Goal: Communication & Community: Answer question/provide support

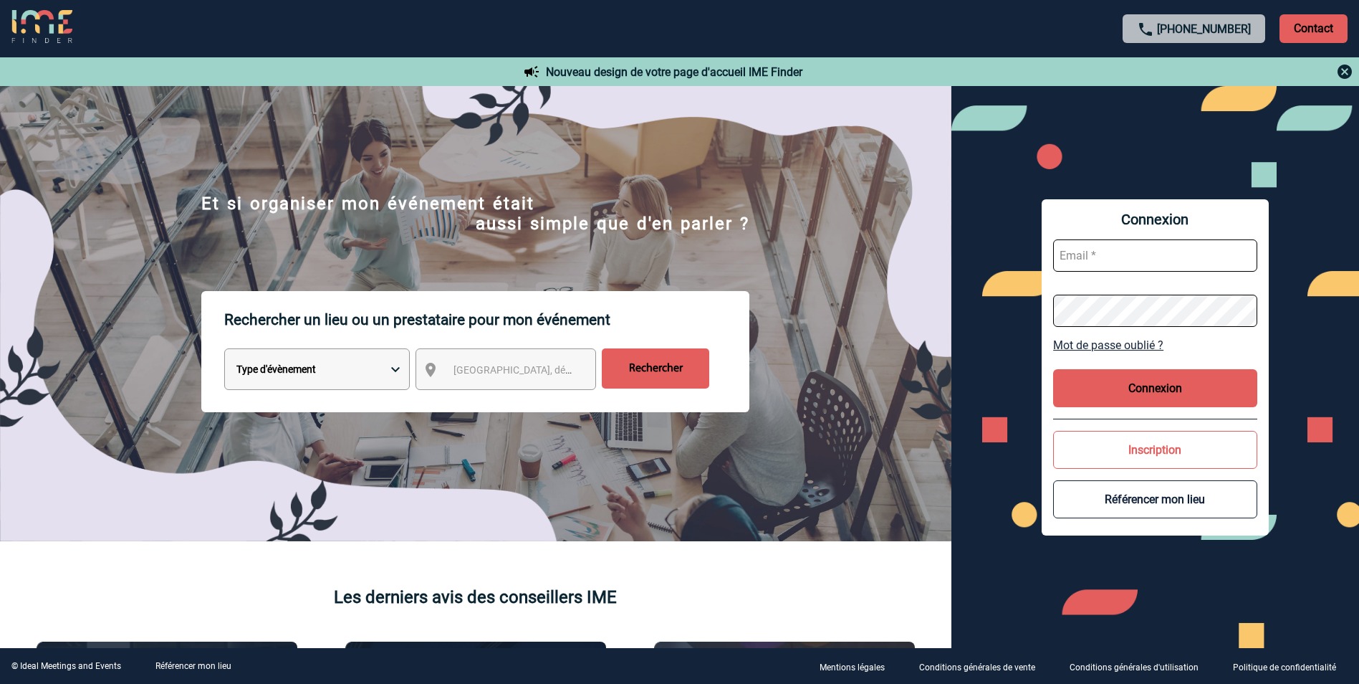
type input "mgerard@ime-groupe.com"
click at [1156, 405] on button "Connexion" at bounding box center [1155, 388] width 204 height 38
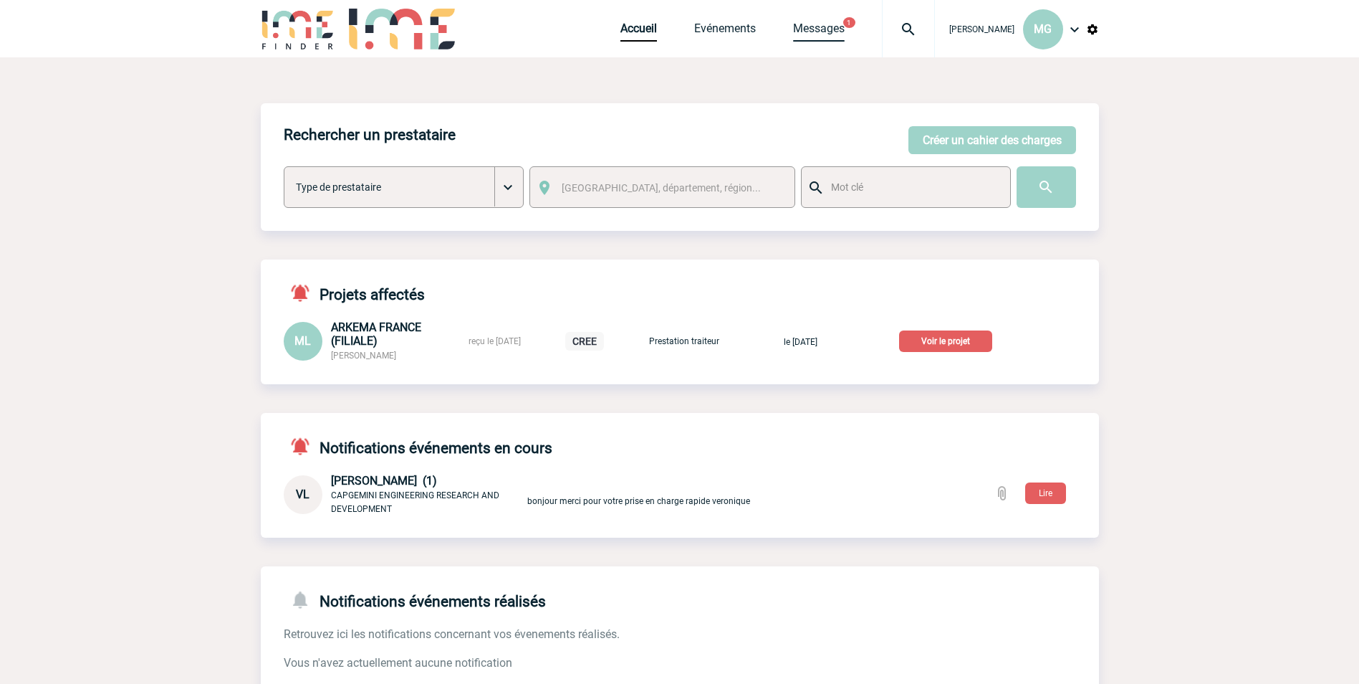
click at [845, 23] on link "Messages" at bounding box center [819, 31] width 52 height 20
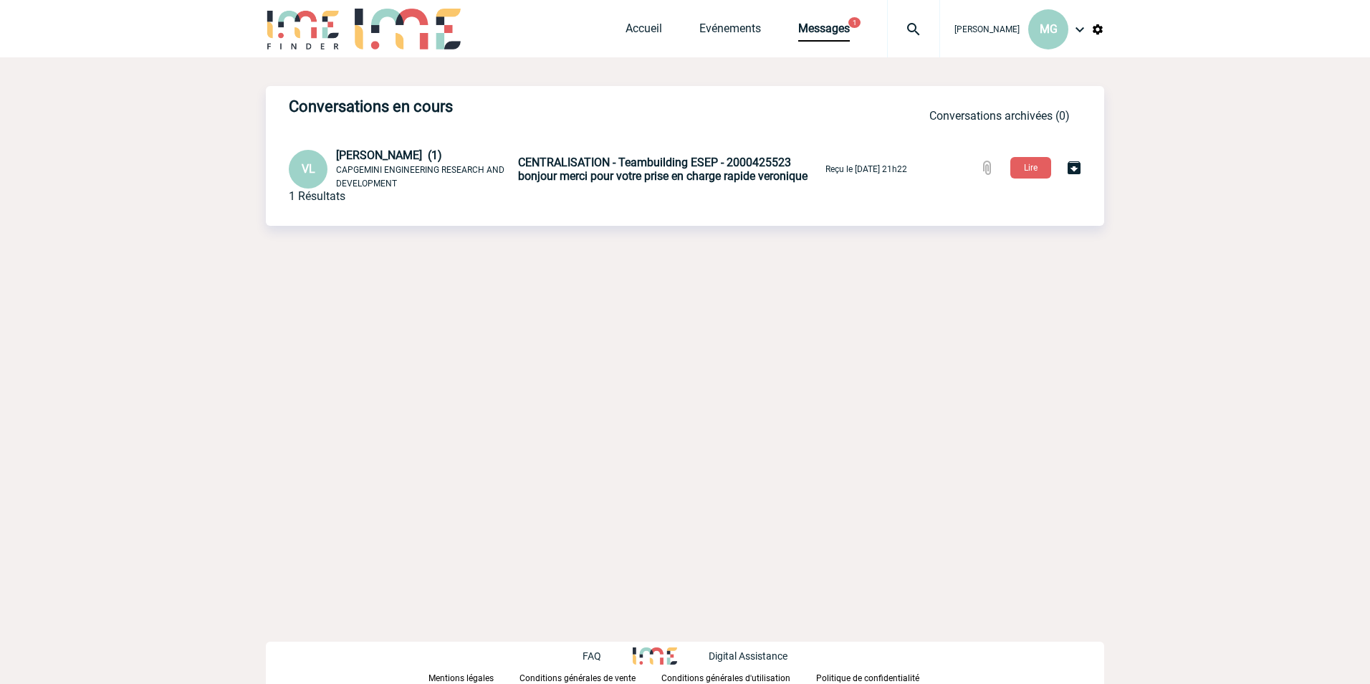
click at [911, 31] on img at bounding box center [914, 29] width 52 height 17
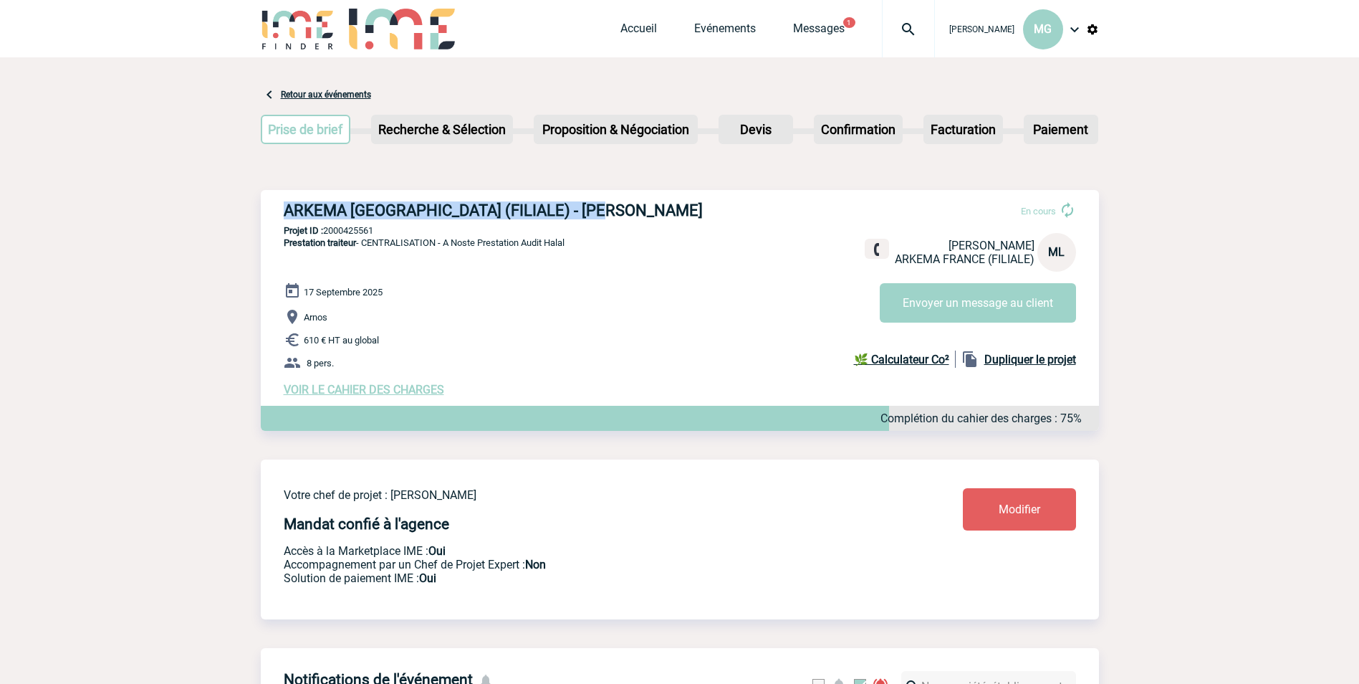
drag, startPoint x: 279, startPoint y: 211, endPoint x: 623, endPoint y: 208, distance: 344.0
click at [623, 208] on div "ARKEMA FRANCE (FILIALE) - Maïté LAMAISON En cours Maïté LAMAISON ARKEMA FRANCE …" at bounding box center [680, 299] width 838 height 218
drag, startPoint x: 623, startPoint y: 208, endPoint x: 571, endPoint y: 212, distance: 52.5
copy h3 "ARKEMA FRANCE (FILIALE) - Maïté LAMAISON"
click at [343, 232] on p "Projet ID : 2000425561" at bounding box center [680, 230] width 838 height 11
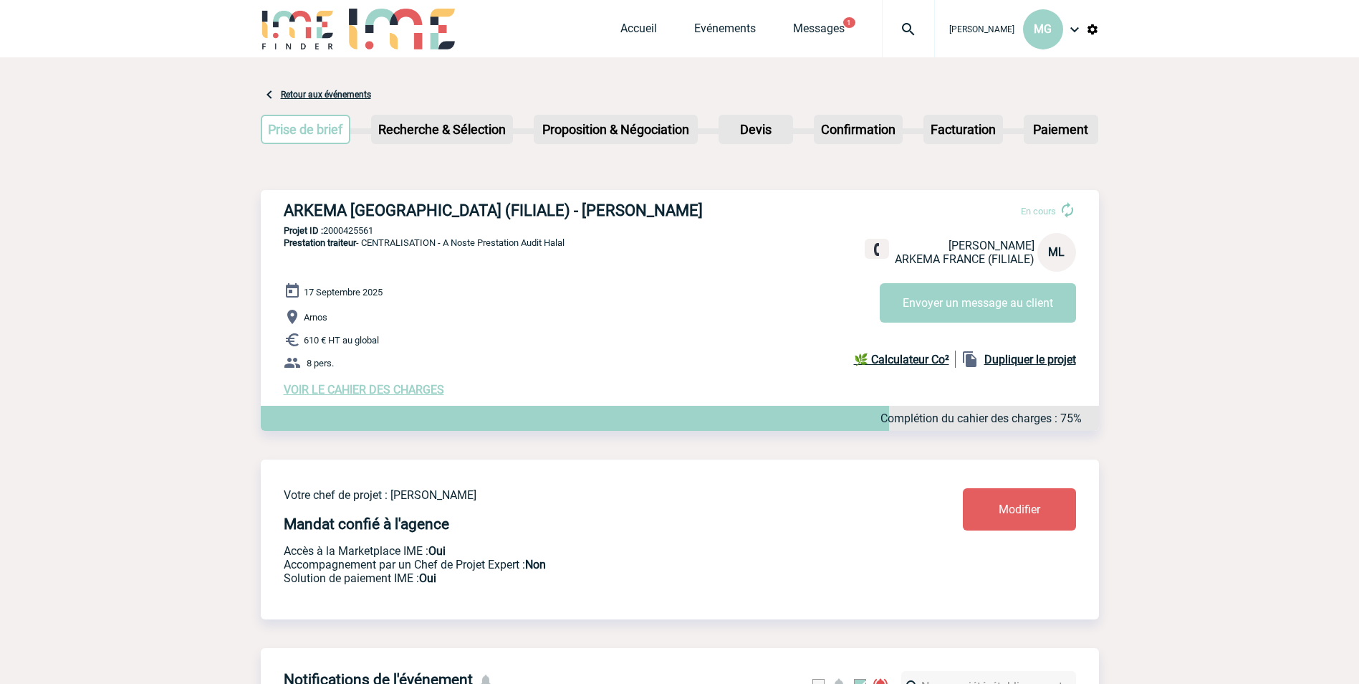
click at [343, 232] on p "Projet ID : 2000425561" at bounding box center [680, 230] width 838 height 11
drag, startPoint x: 343, startPoint y: 232, endPoint x: 357, endPoint y: 233, distance: 13.6
copy p "2000425561"
drag, startPoint x: 284, startPoint y: 211, endPoint x: 618, endPoint y: 199, distance: 333.4
click at [618, 199] on div "ARKEMA FRANCE (FILIALE) - Maïté LAMAISON En cours Maïté LAMAISON ARKEMA FRANCE …" at bounding box center [680, 299] width 838 height 218
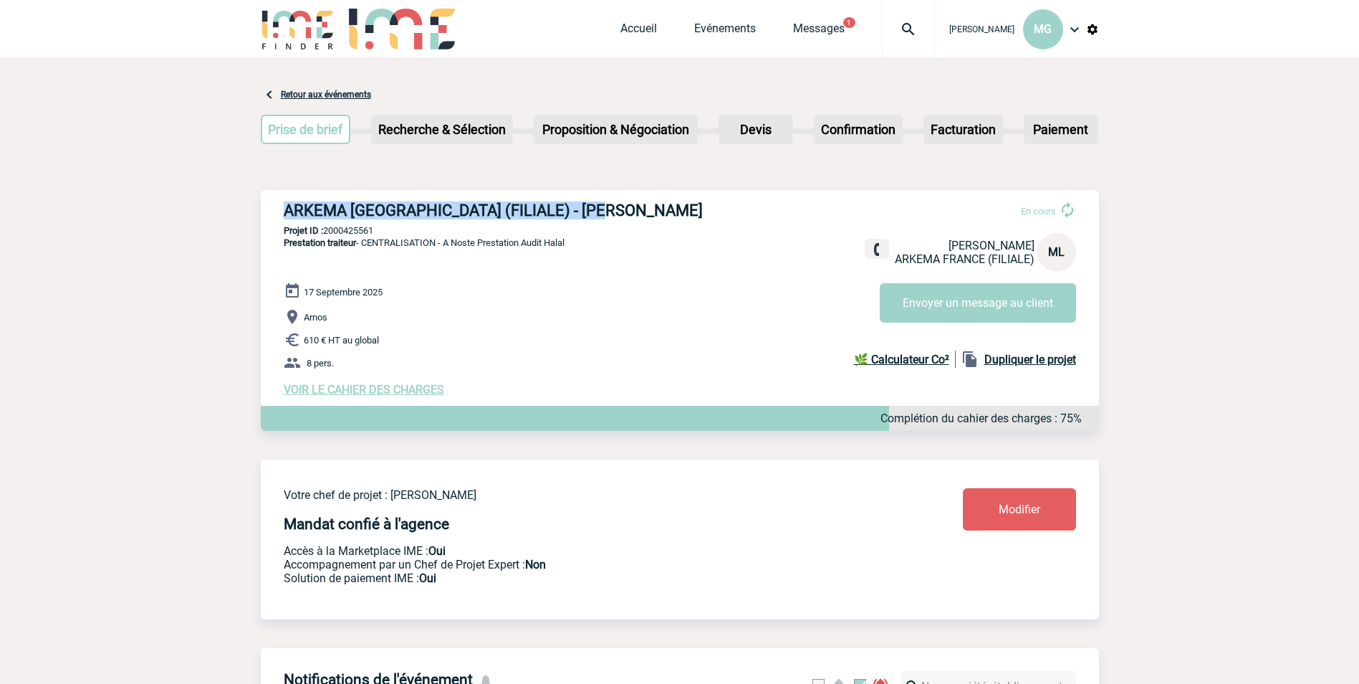
drag, startPoint x: 618, startPoint y: 199, endPoint x: 585, endPoint y: 210, distance: 34.0
copy h3 "ARKEMA FRANCE (FILIALE) - Maïté LAMAISON"
